Goal: Task Accomplishment & Management: Manage account settings

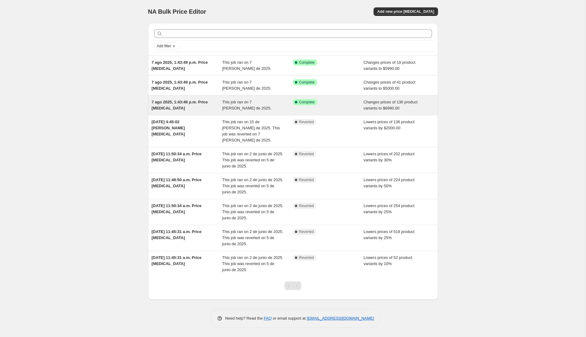
click at [324, 108] on div "Success Complete Complete" at bounding box center [328, 105] width 71 height 12
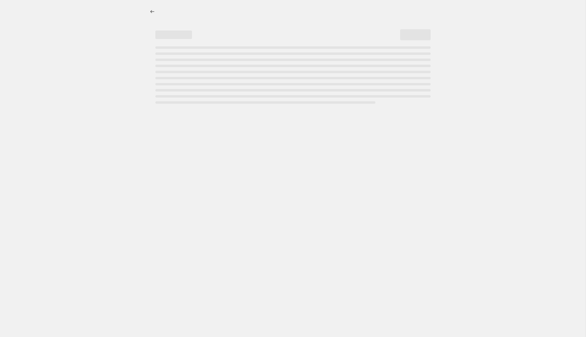
select select "collection"
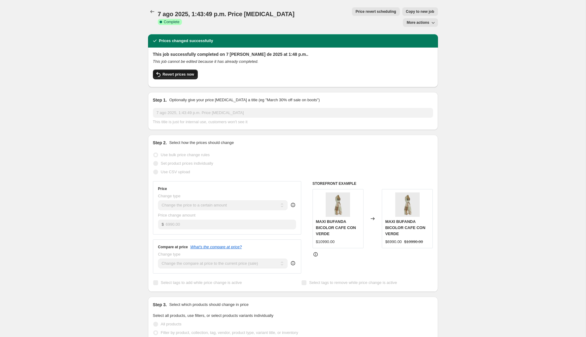
click at [190, 70] on button "Revert prices now" at bounding box center [175, 75] width 45 height 10
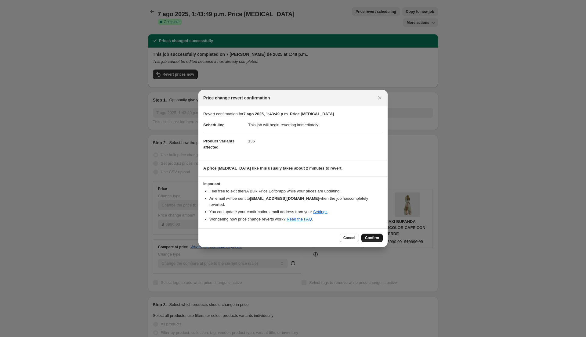
click at [373, 236] on span "Confirm" at bounding box center [372, 238] width 14 height 5
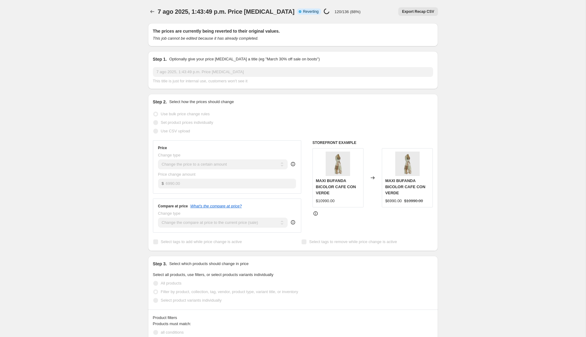
select select "collection"
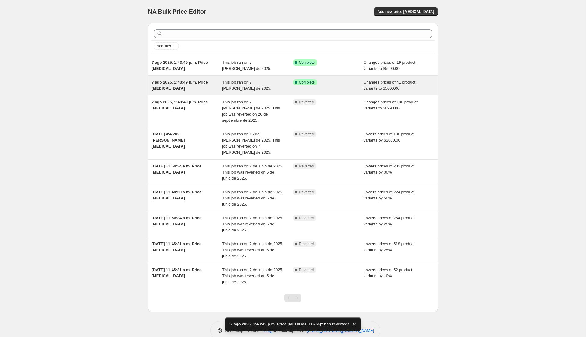
click at [337, 88] on div "Success Complete Complete" at bounding box center [328, 85] width 71 height 12
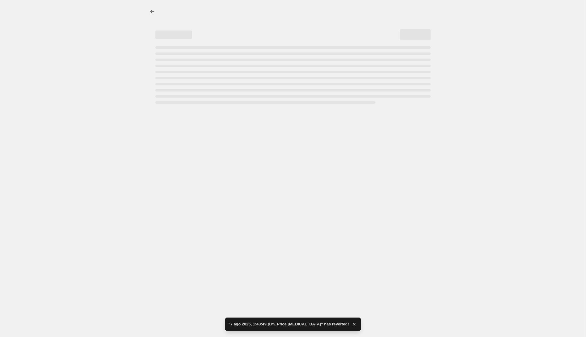
select select "collection"
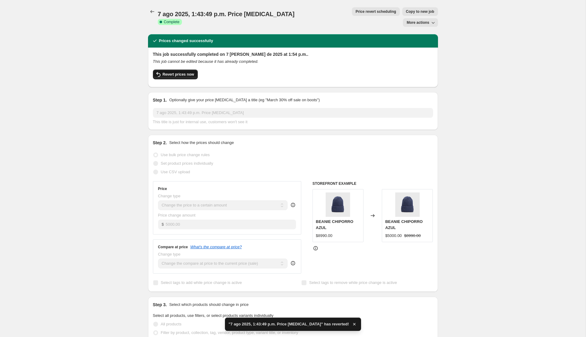
click at [170, 72] on span "Revert prices now" at bounding box center [178, 74] width 31 height 5
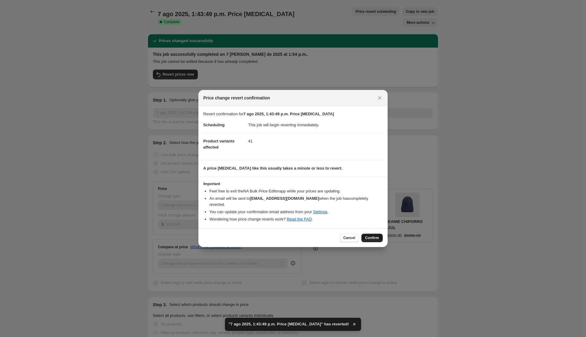
click at [368, 236] on span "Confirm" at bounding box center [372, 238] width 14 height 5
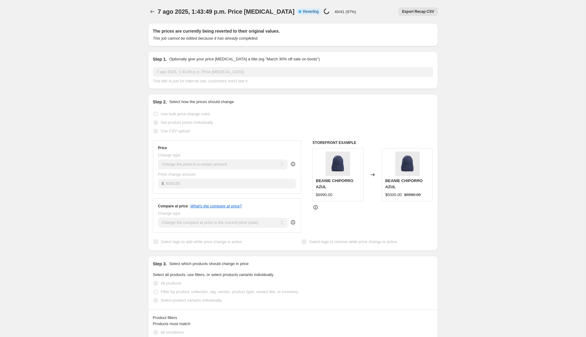
select select "collection"
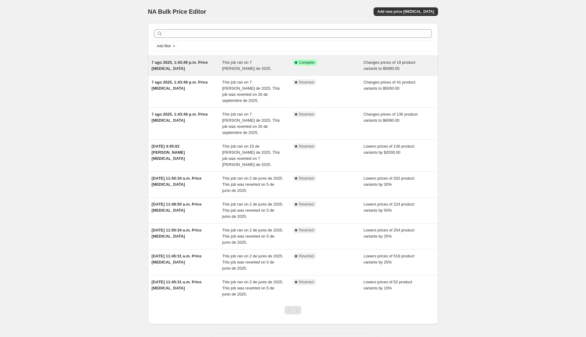
click at [332, 67] on div "Success Complete Complete" at bounding box center [328, 66] width 71 height 12
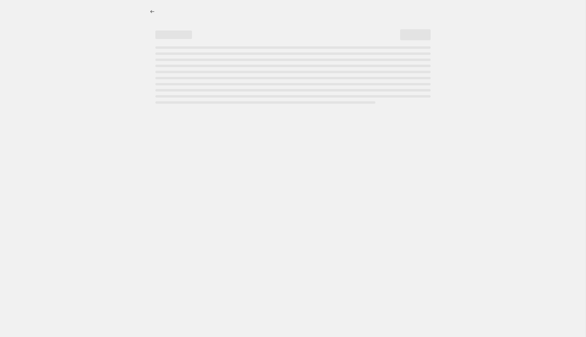
select select "collection"
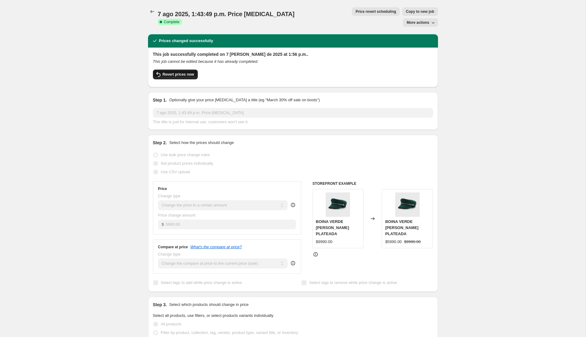
click at [186, 70] on button "Revert prices now" at bounding box center [175, 75] width 45 height 10
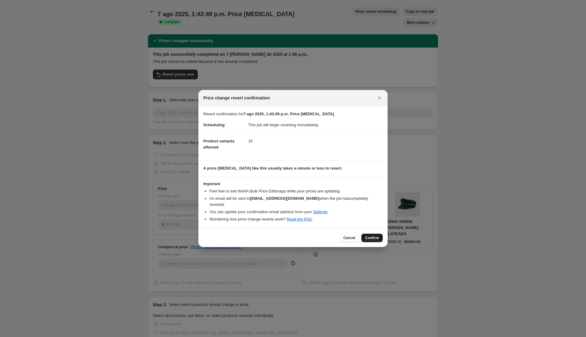
click at [369, 236] on span "Confirm" at bounding box center [372, 238] width 14 height 5
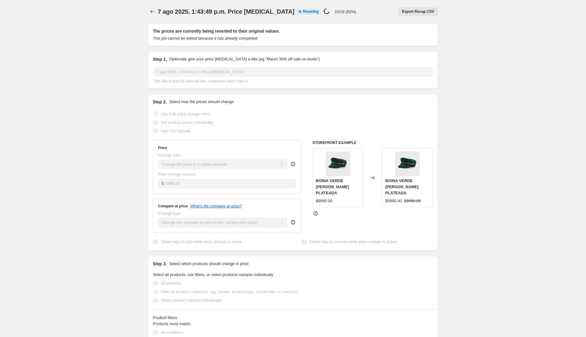
select select "collection"
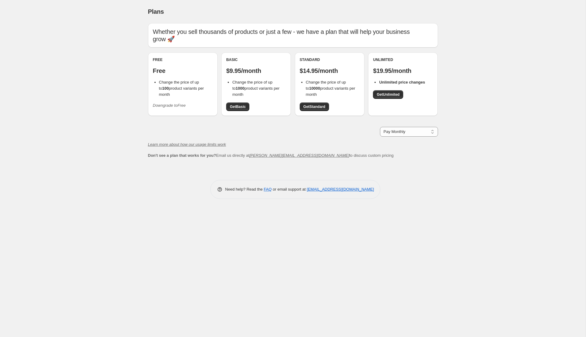
click at [179, 103] on span "Downgrade to Free" at bounding box center [169, 106] width 33 height 6
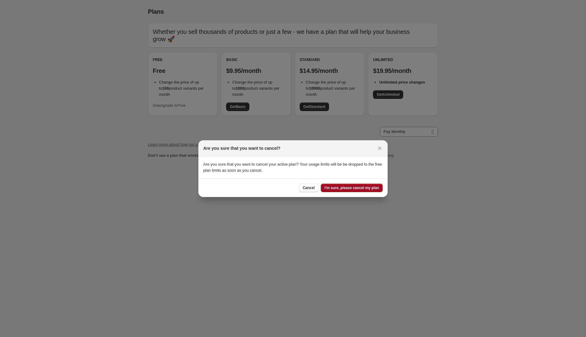
click at [343, 189] on span "I'm sure, please cancel my plan" at bounding box center [351, 188] width 55 height 5
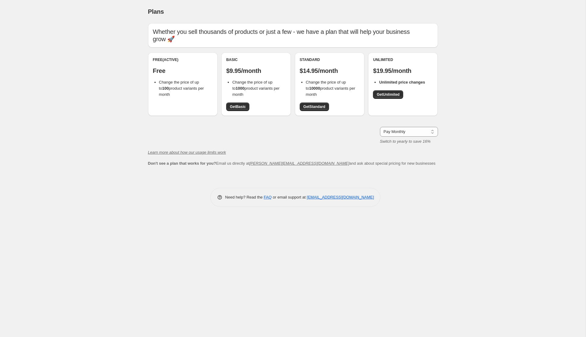
click at [169, 270] on div "Plans. This page is ready Plans Whether you sell thousands of products or just …" at bounding box center [293, 168] width 586 height 337
